Goal: Information Seeking & Learning: Learn about a topic

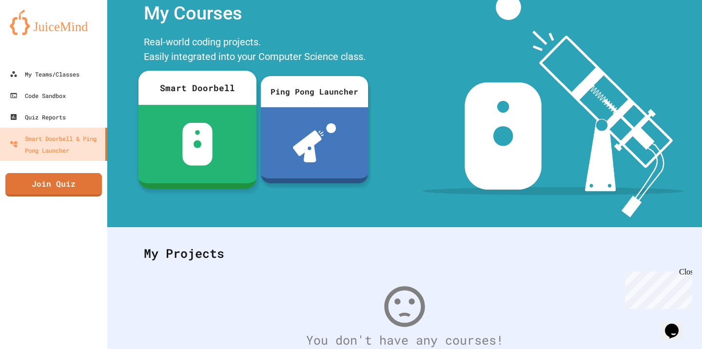
scroll to position [91, 0]
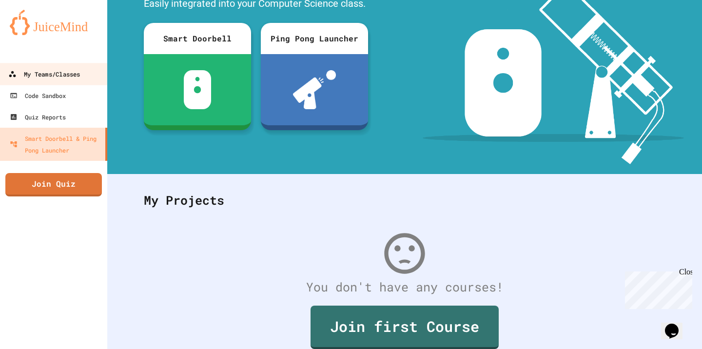
click at [70, 79] on div "My Teams/Classes" at bounding box center [44, 74] width 72 height 12
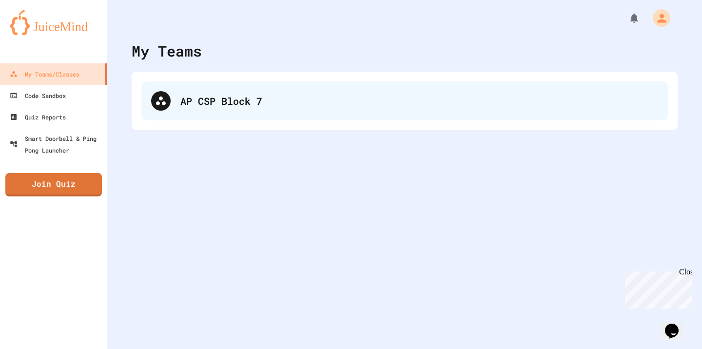
click at [189, 107] on div "AP CSP Block 7" at bounding box center [419, 101] width 478 height 15
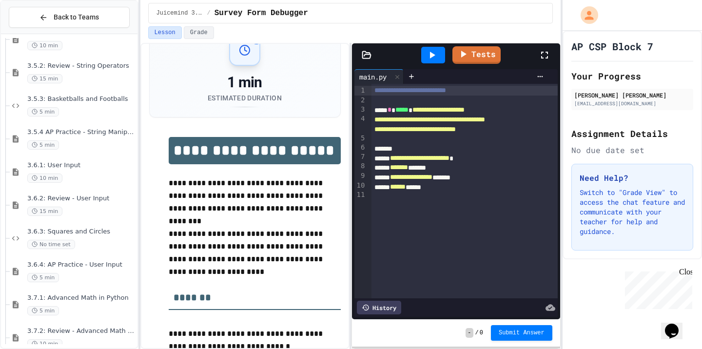
scroll to position [24, 0]
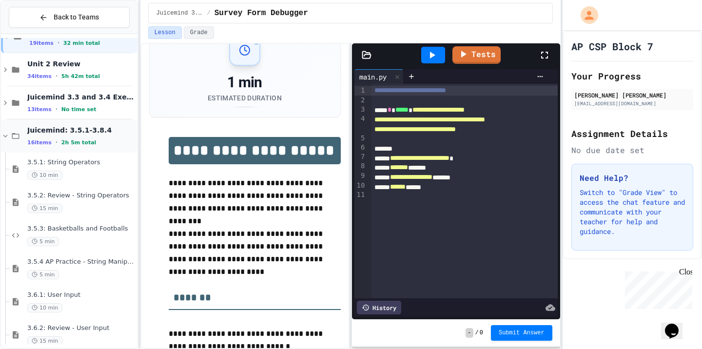
click at [114, 142] on div "16 items • 2h 5m total" at bounding box center [81, 142] width 108 height 8
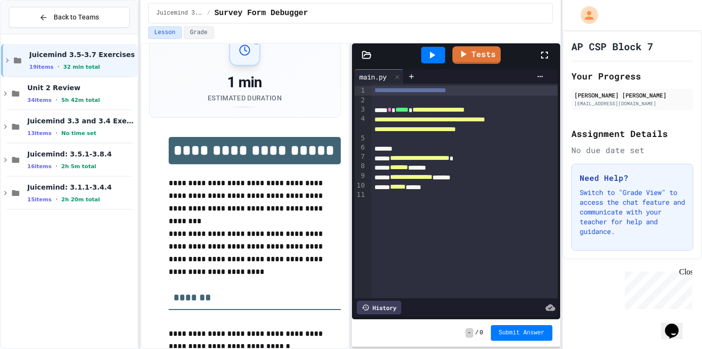
scroll to position [0, 0]
click at [122, 188] on span "Juicemind: 3.1.1-3.4.4" at bounding box center [81, 187] width 108 height 9
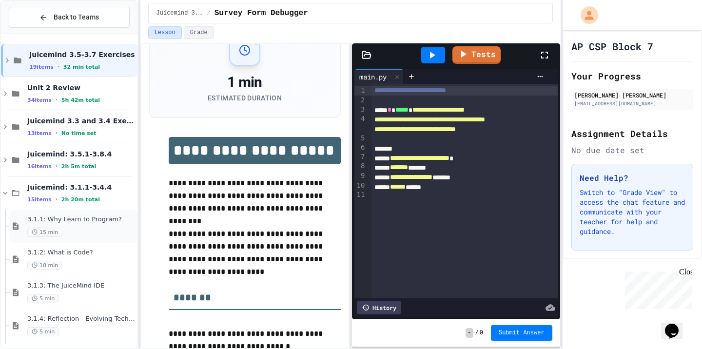
click at [117, 218] on span "3.1.1: Why Learn to Program?" at bounding box center [81, 219] width 108 height 8
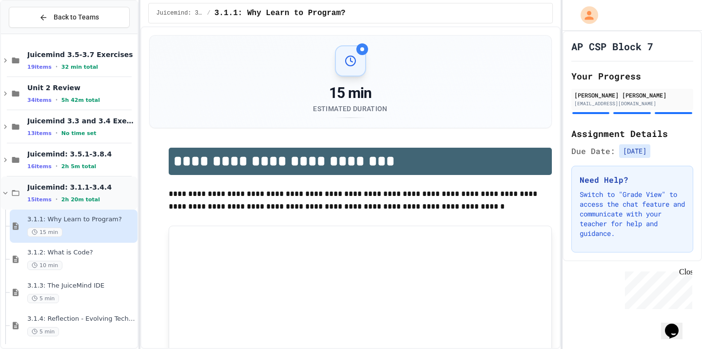
scroll to position [27, 0]
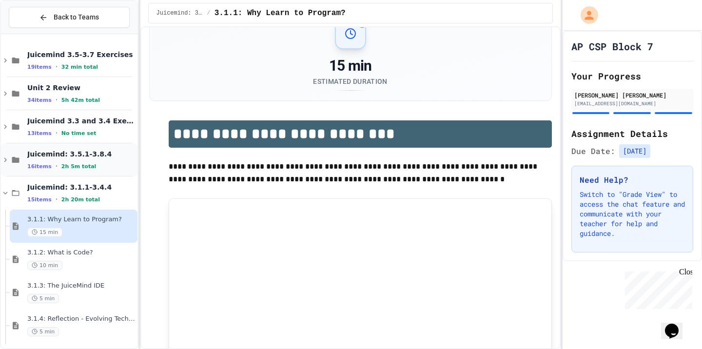
click at [99, 165] on div "16 items • 2h 5m total" at bounding box center [81, 166] width 108 height 8
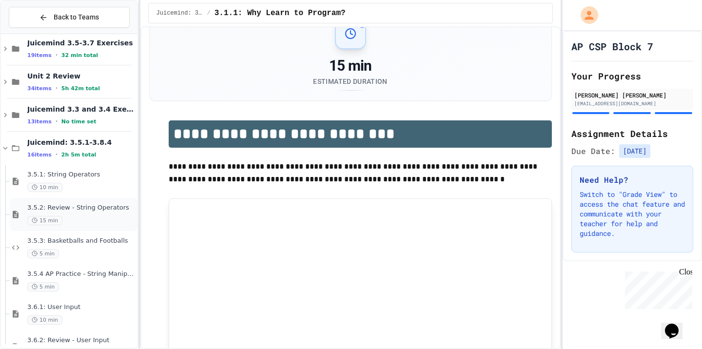
scroll to position [1, 0]
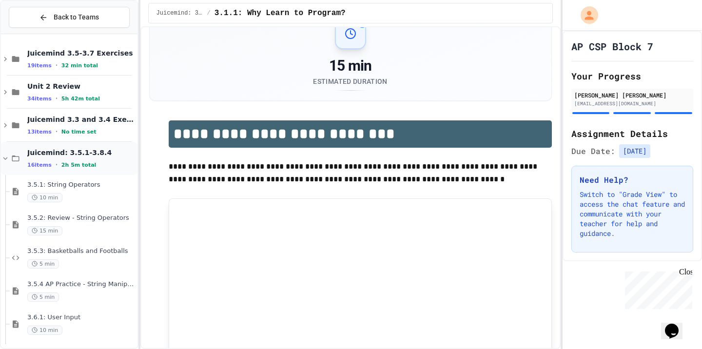
click at [96, 159] on div "Juicemind: 3.5.1-3.8.4 16 items • 2h 5m total" at bounding box center [81, 158] width 108 height 20
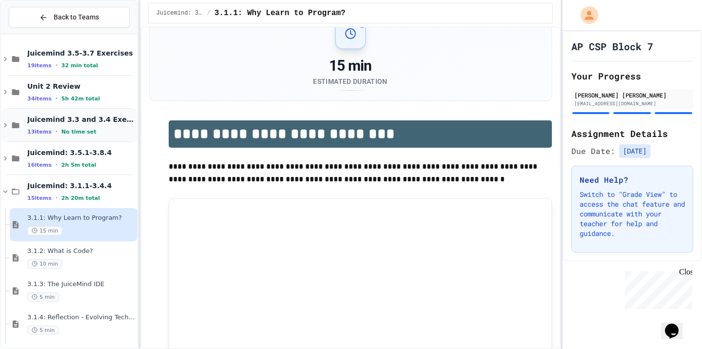
click at [96, 126] on div "Juicemind 3.3 and 3.4 Exercises 13 items • No time set" at bounding box center [81, 125] width 108 height 20
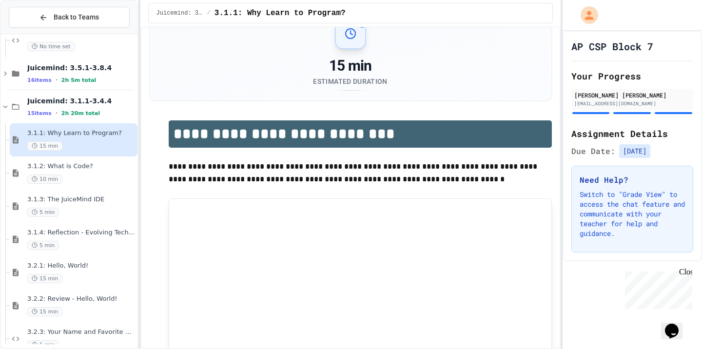
scroll to position [513, 0]
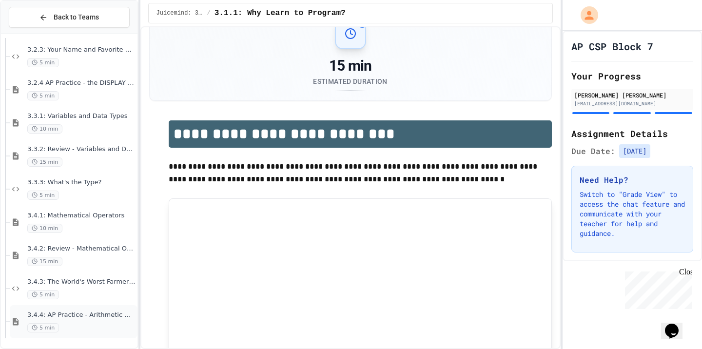
click at [88, 322] on div "3.4.4: AP Practice - Arithmetic Operators 5 min" at bounding box center [81, 321] width 108 height 21
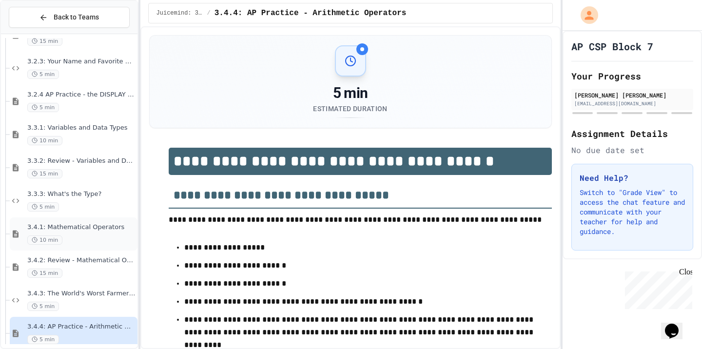
scroll to position [66, 0]
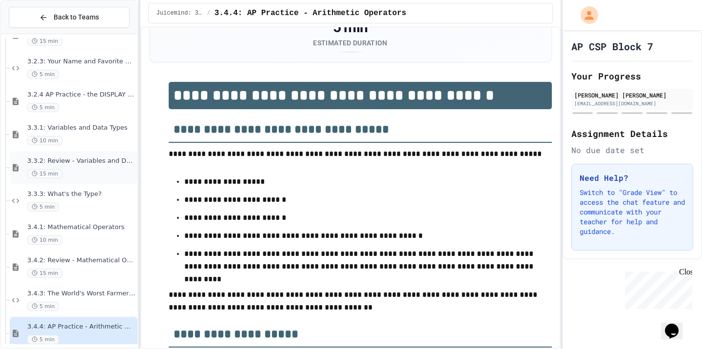
click at [106, 172] on div "15 min" at bounding box center [81, 173] width 108 height 9
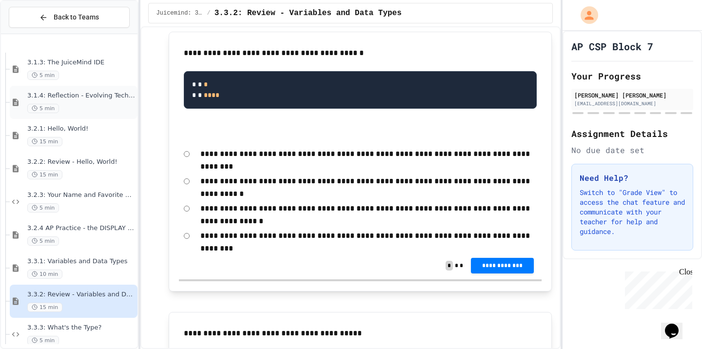
scroll to position [738, 0]
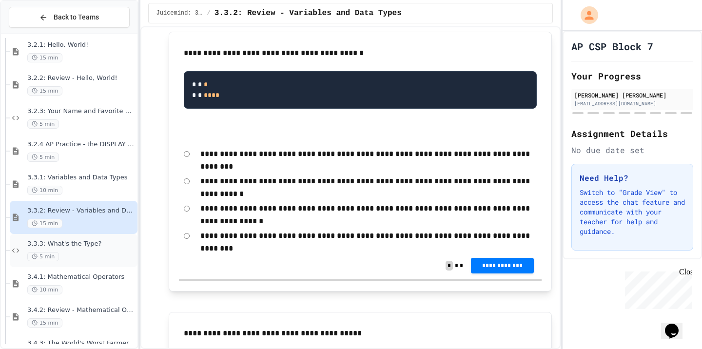
click at [81, 252] on div "5 min" at bounding box center [81, 256] width 108 height 9
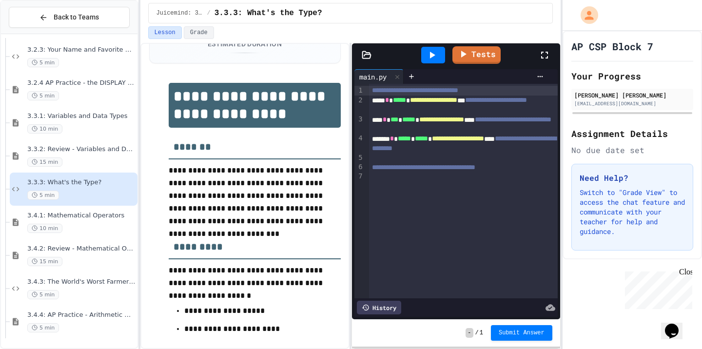
scroll to position [799, 0]
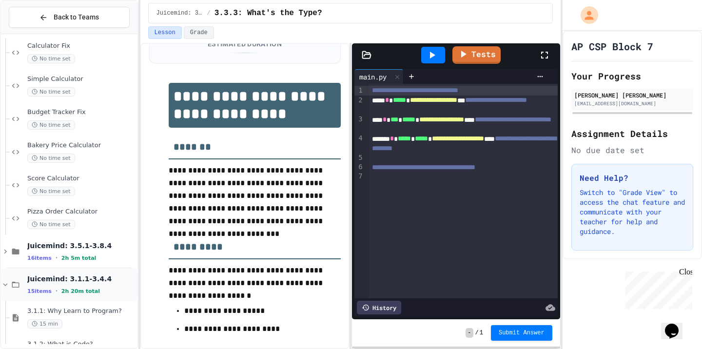
click at [97, 275] on span "Juicemind: 3.1.1-3.4.4" at bounding box center [81, 278] width 108 height 9
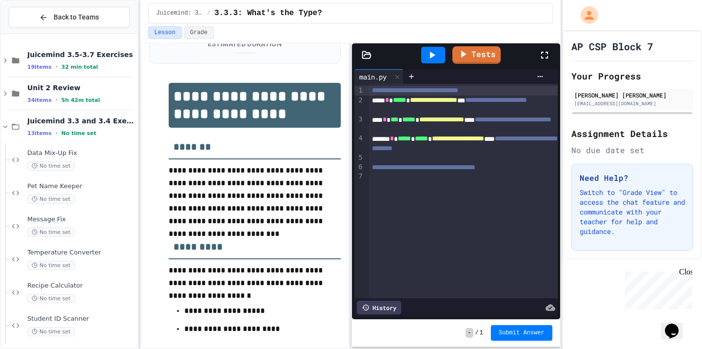
scroll to position [0, 0]
click at [95, 125] on div "Juicemind 3.3 and 3.4 Exercises 13 items • No time set" at bounding box center [81, 126] width 108 height 20
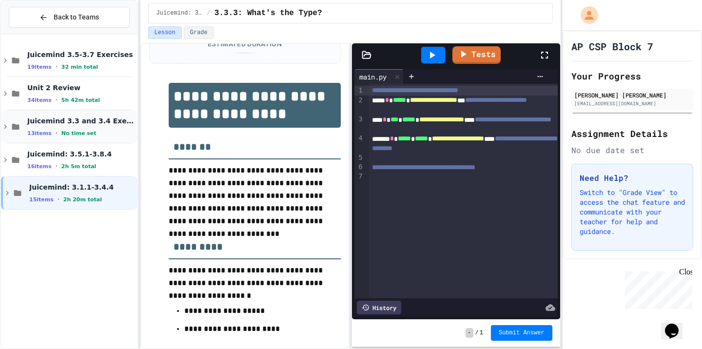
click at [98, 133] on div "13 items • No time set" at bounding box center [81, 133] width 108 height 8
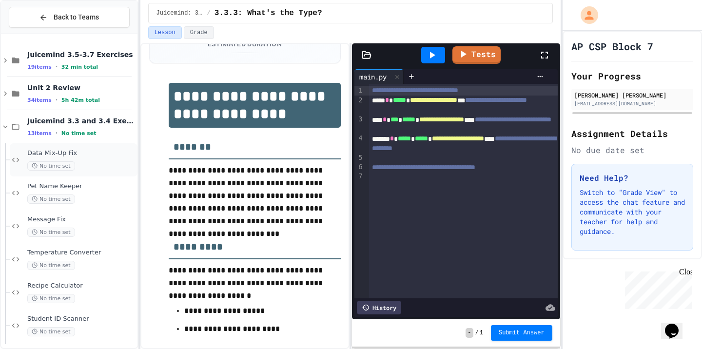
click at [95, 162] on div "No time set" at bounding box center [81, 165] width 108 height 9
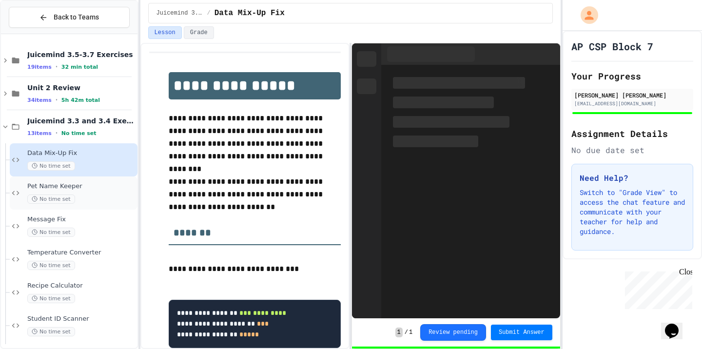
scroll to position [27, 0]
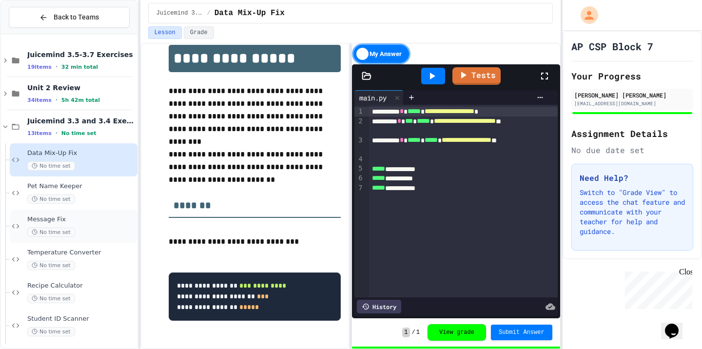
click at [96, 241] on div "Message Fix No time set" at bounding box center [74, 226] width 128 height 33
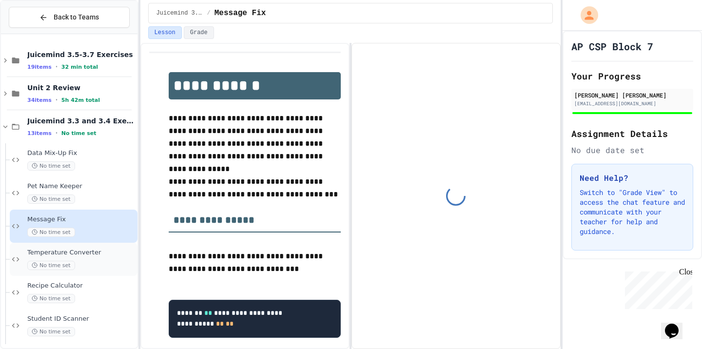
scroll to position [27, 0]
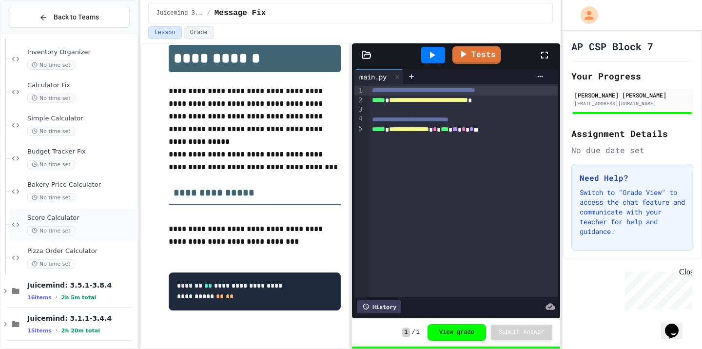
click at [89, 230] on div "No time set" at bounding box center [81, 230] width 108 height 9
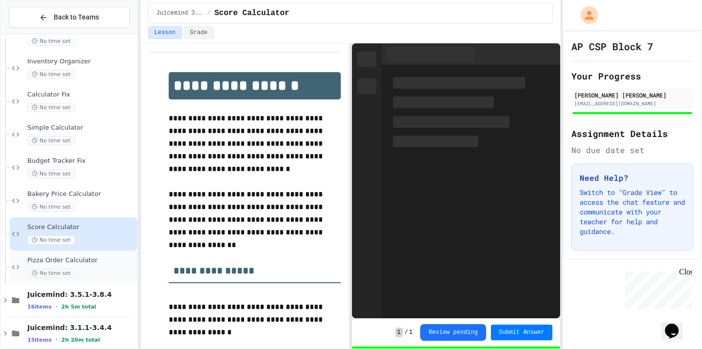
scroll to position [27, 0]
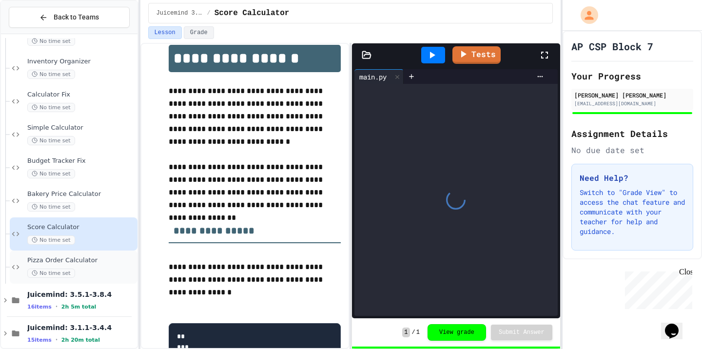
click at [84, 271] on div "No time set" at bounding box center [81, 272] width 108 height 9
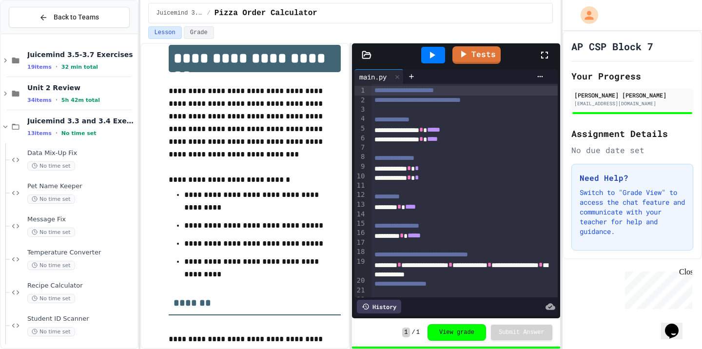
scroll to position [24, 0]
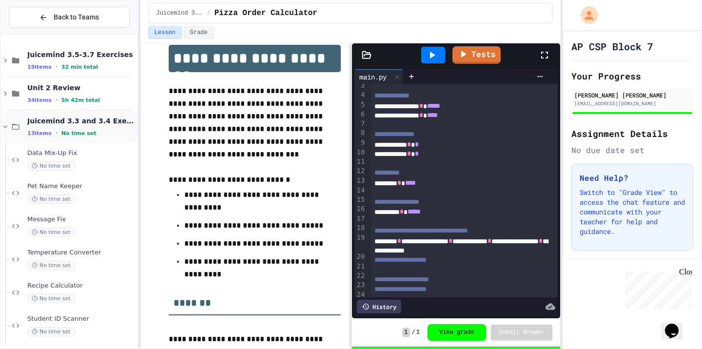
click at [108, 125] on span "Juicemind 3.3 and 3.4 Exercises" at bounding box center [81, 120] width 108 height 9
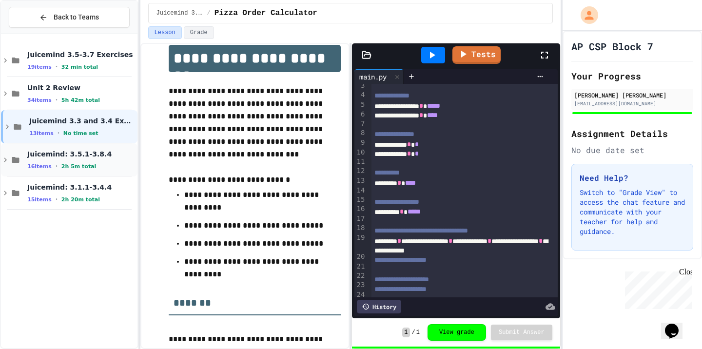
click at [93, 153] on span "Juicemind: 3.5.1-3.8.4" at bounding box center [81, 154] width 108 height 9
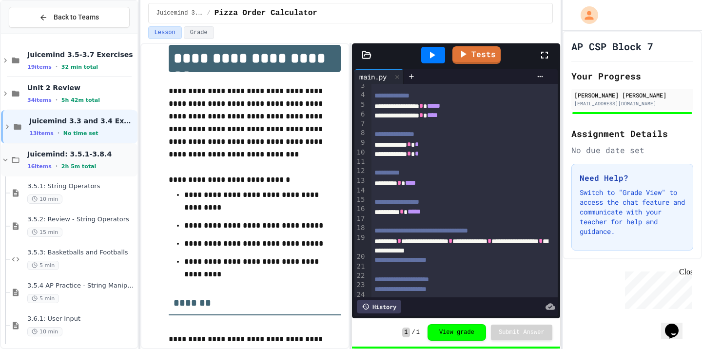
click at [95, 159] on div "Juicemind: 3.5.1-3.8.4 16 items • 2h 5m total" at bounding box center [81, 160] width 108 height 20
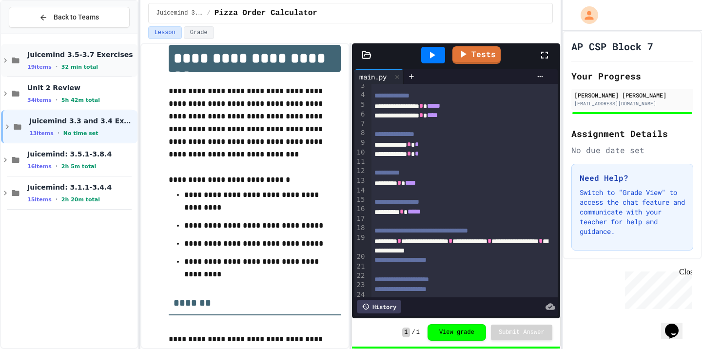
click at [112, 65] on div "19 items • 32 min total" at bounding box center [81, 67] width 108 height 8
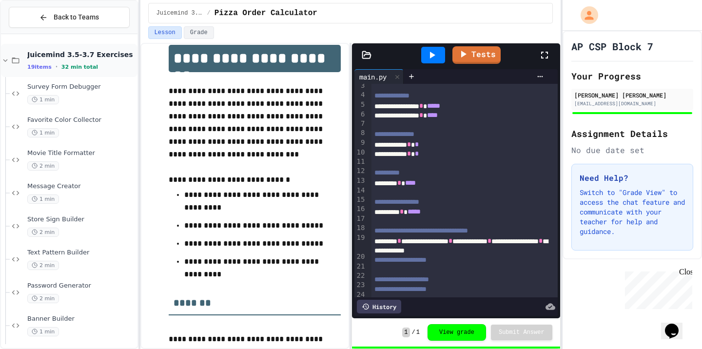
click at [108, 70] on div "19 items • 32 min total" at bounding box center [81, 67] width 108 height 8
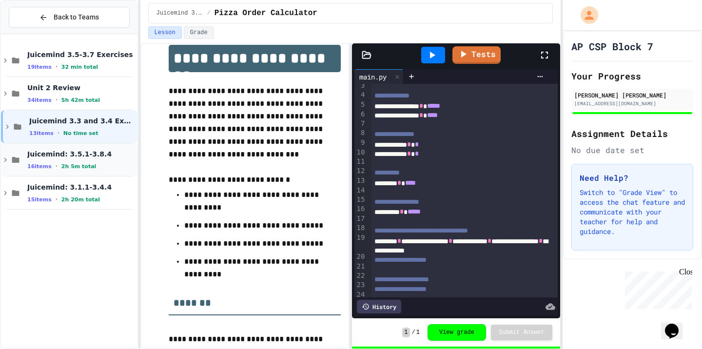
click at [101, 151] on span "Juicemind: 3.5.1-3.8.4" at bounding box center [81, 154] width 108 height 9
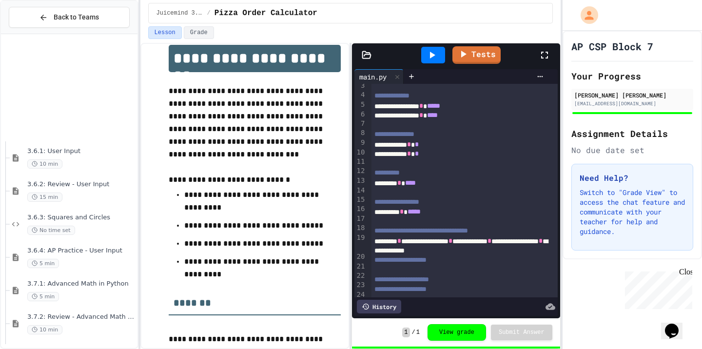
scroll to position [330, 0]
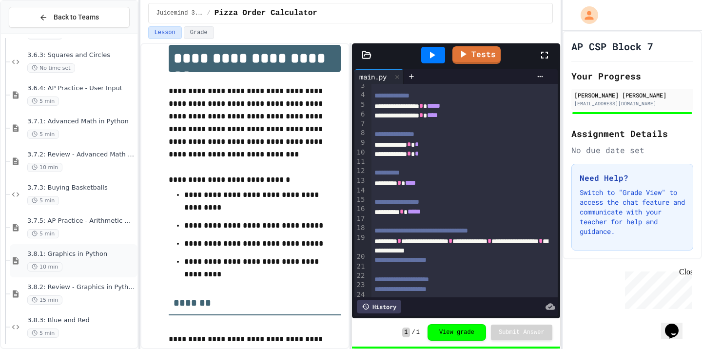
click at [99, 269] on div "10 min" at bounding box center [81, 266] width 108 height 9
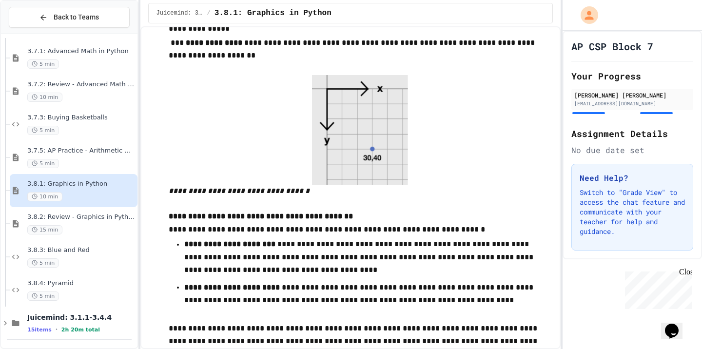
scroll to position [1411, 0]
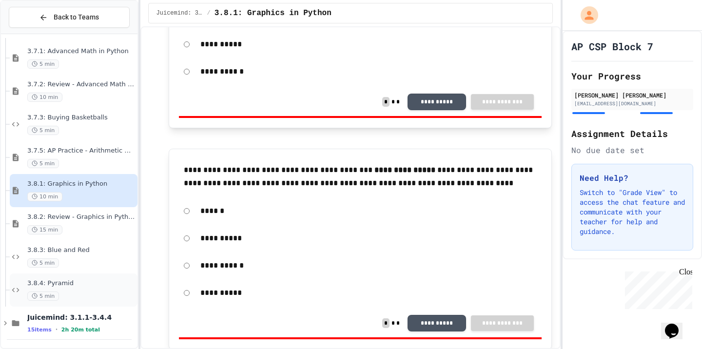
click at [97, 288] on div "3.8.4: Pyramid 5 min" at bounding box center [81, 289] width 108 height 21
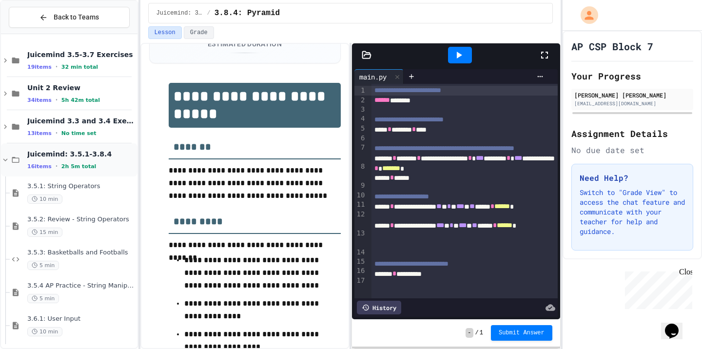
click at [80, 160] on div "Juicemind: 3.5.1-3.8.4 16 items • 2h 5m total" at bounding box center [81, 160] width 108 height 20
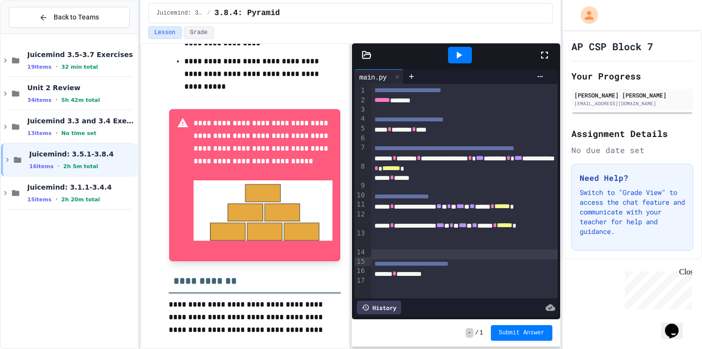
click at [465, 259] on div at bounding box center [464, 254] width 186 height 10
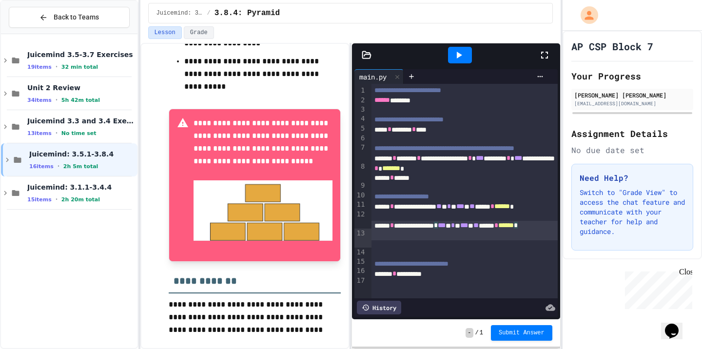
click at [466, 240] on div "**********" at bounding box center [464, 230] width 186 height 19
click at [463, 57] on icon at bounding box center [459, 55] width 12 height 12
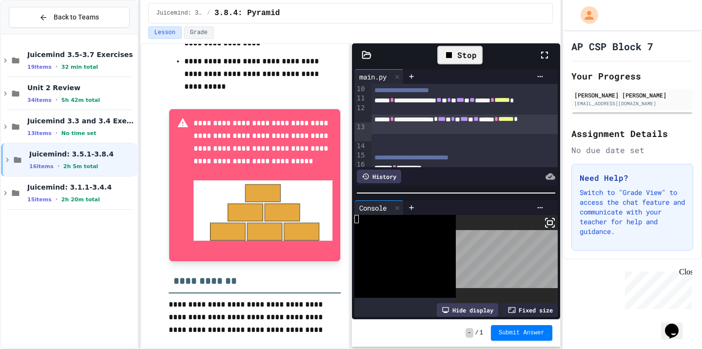
scroll to position [105, 0]
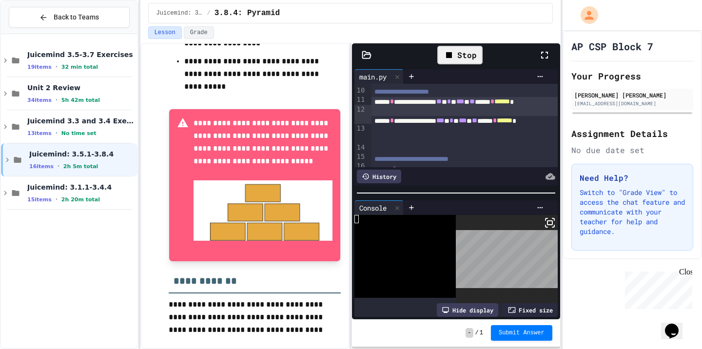
click at [441, 105] on span "**" at bounding box center [438, 101] width 5 height 7
click at [452, 53] on icon at bounding box center [449, 55] width 6 height 6
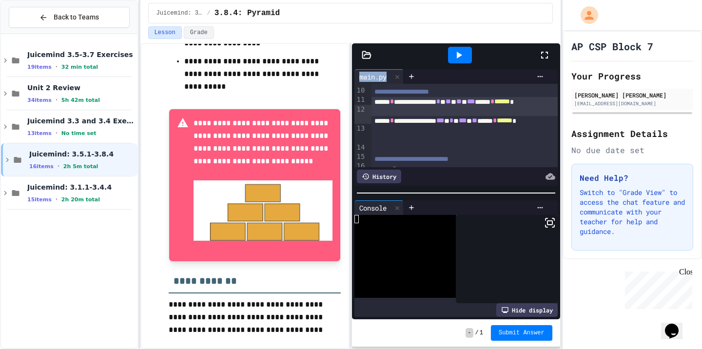
click at [452, 53] on div at bounding box center [460, 55] width 24 height 17
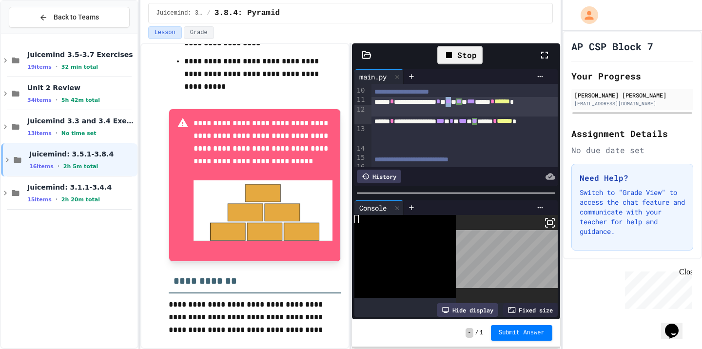
drag, startPoint x: 485, startPoint y: 108, endPoint x: 494, endPoint y: 107, distance: 8.3
click at [494, 107] on div "**********" at bounding box center [464, 106] width 186 height 19
click at [469, 56] on div "Stop" at bounding box center [459, 55] width 45 height 19
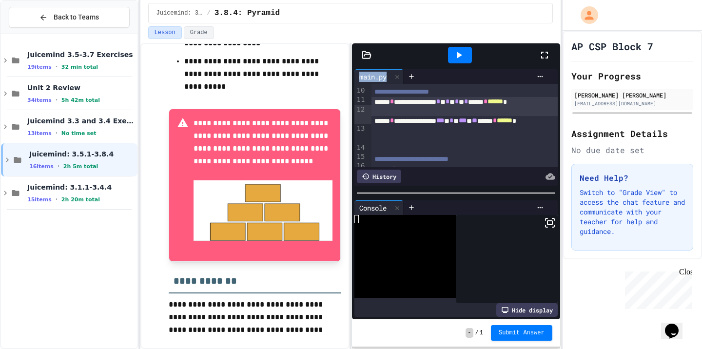
click at [469, 56] on div at bounding box center [460, 55] width 24 height 17
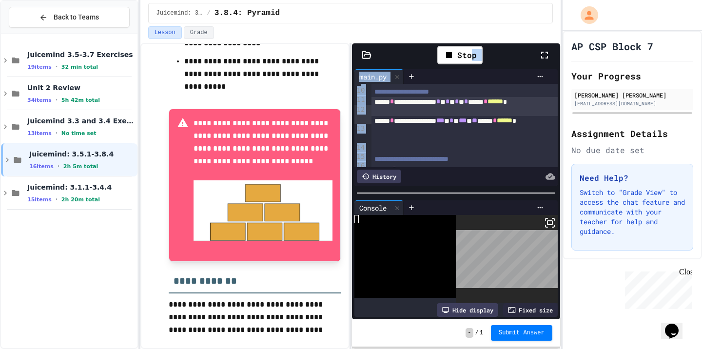
drag, startPoint x: 469, startPoint y: 56, endPoint x: 490, endPoint y: 88, distance: 38.1
click at [490, 87] on div "**********" at bounding box center [456, 181] width 208 height 276
